Goal: Navigation & Orientation: Find specific page/section

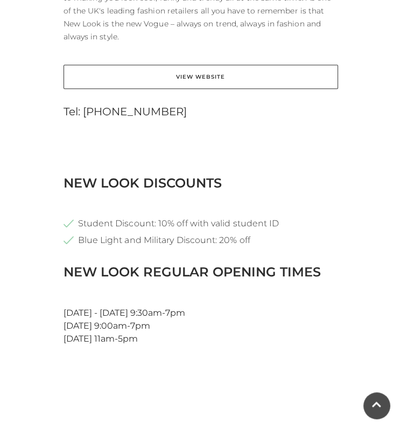
scroll to position [569, 0]
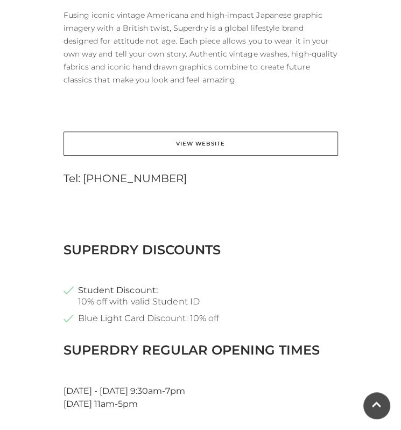
scroll to position [512, 0]
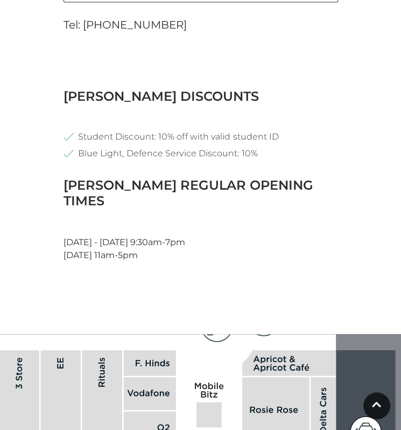
scroll to position [789, 0]
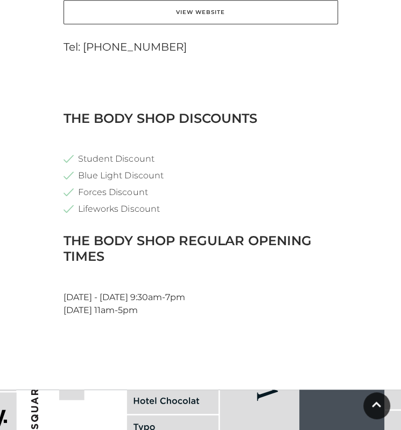
scroll to position [608, 0]
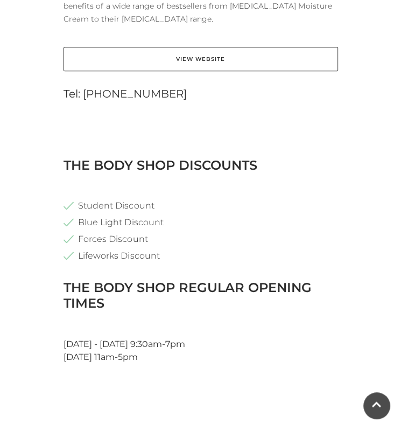
scroll to position [562, 0]
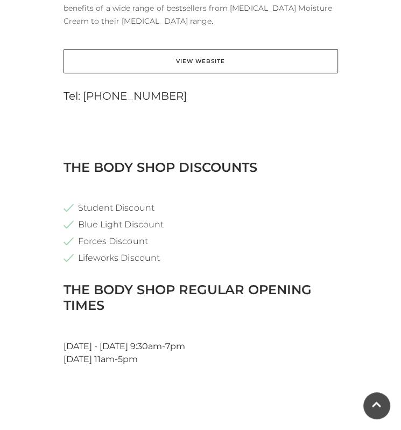
scroll to position [559, 0]
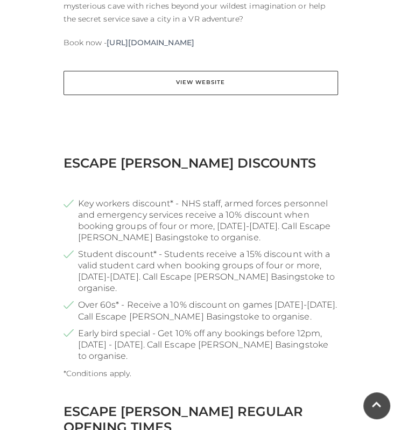
scroll to position [694, 0]
